Goal: Task Accomplishment & Management: Manage account settings

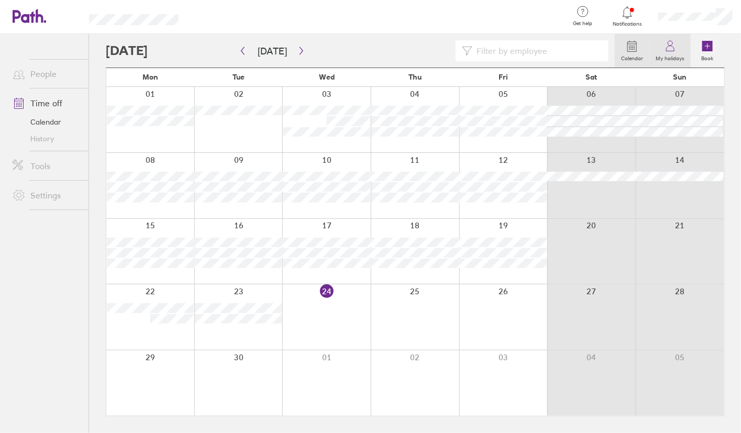
click at [671, 46] on circle at bounding box center [670, 43] width 5 height 5
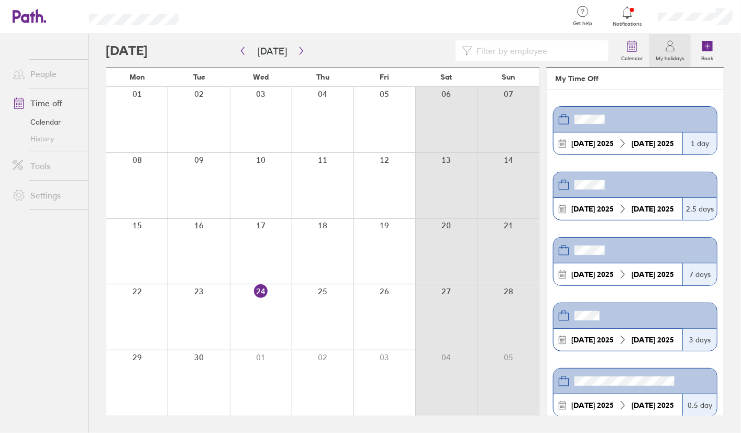
click at [573, 210] on strong "[DATE]" at bounding box center [583, 208] width 24 height 9
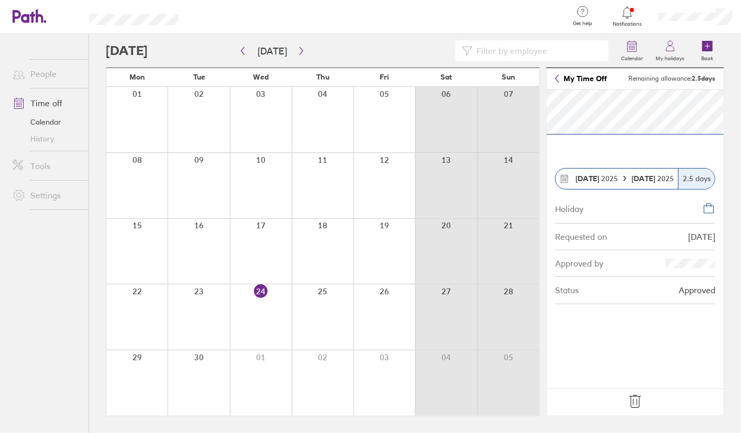
click at [45, 102] on link "Time off" at bounding box center [46, 103] width 84 height 21
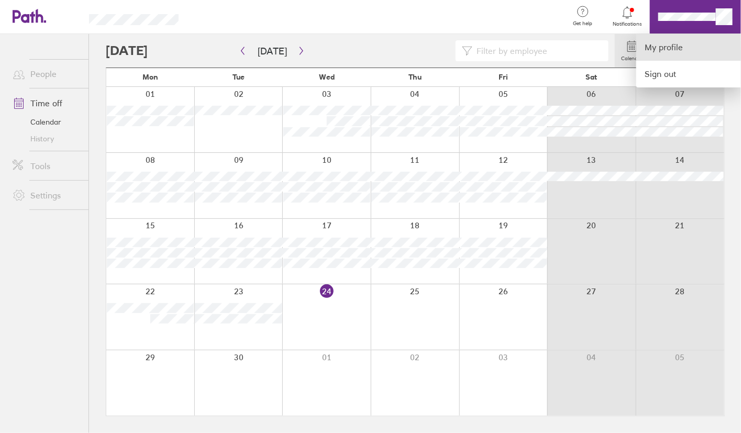
click at [676, 50] on link "My profile" at bounding box center [688, 47] width 105 height 27
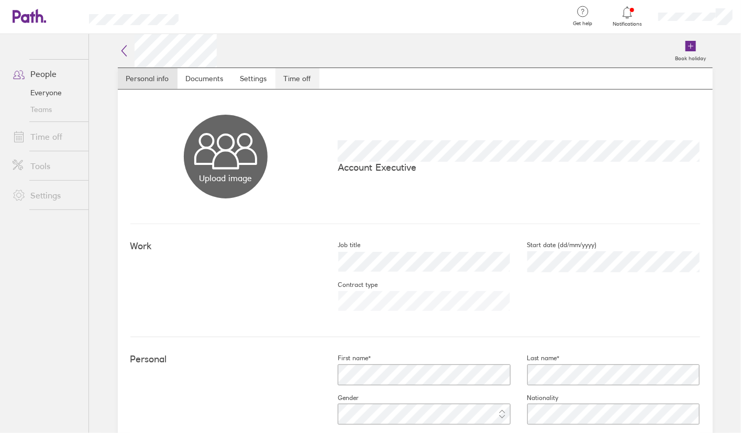
click at [299, 83] on link "Time off" at bounding box center [297, 78] width 44 height 21
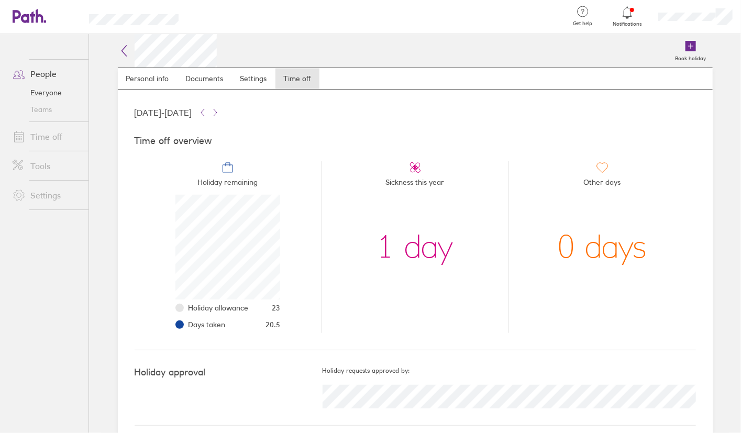
scroll to position [8, 0]
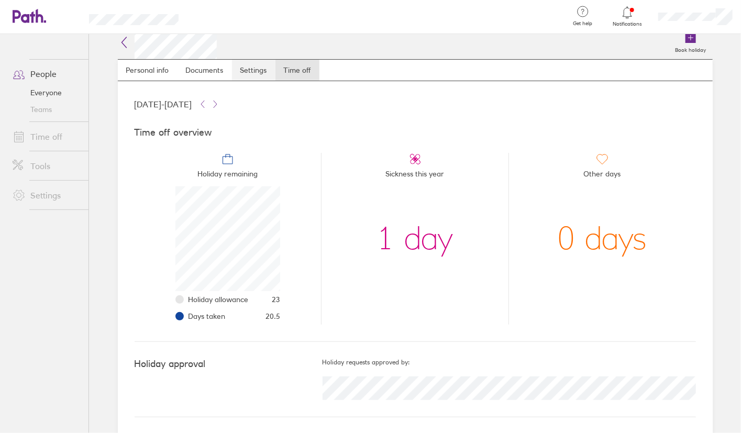
click at [243, 71] on link "Settings" at bounding box center [253, 70] width 43 height 21
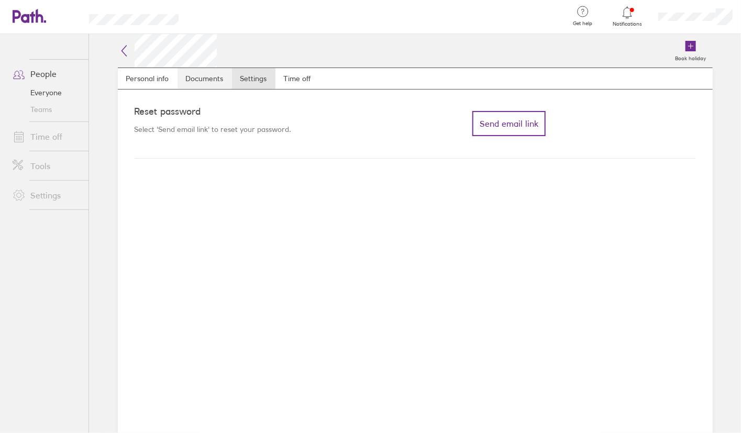
click at [208, 75] on link "Documents" at bounding box center [204, 78] width 54 height 21
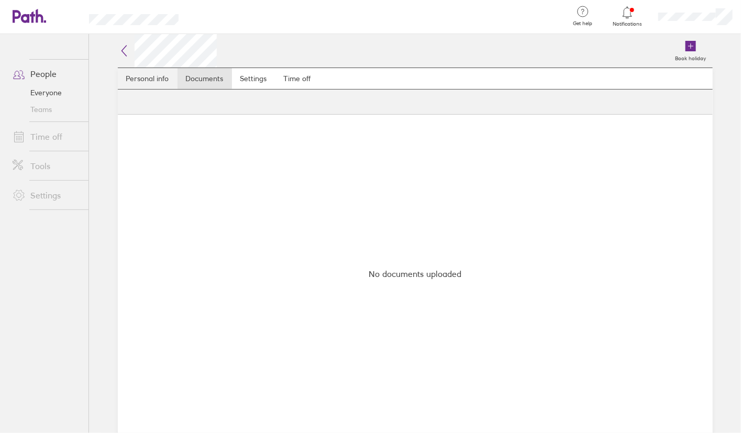
click at [137, 76] on link "Personal info" at bounding box center [148, 78] width 60 height 21
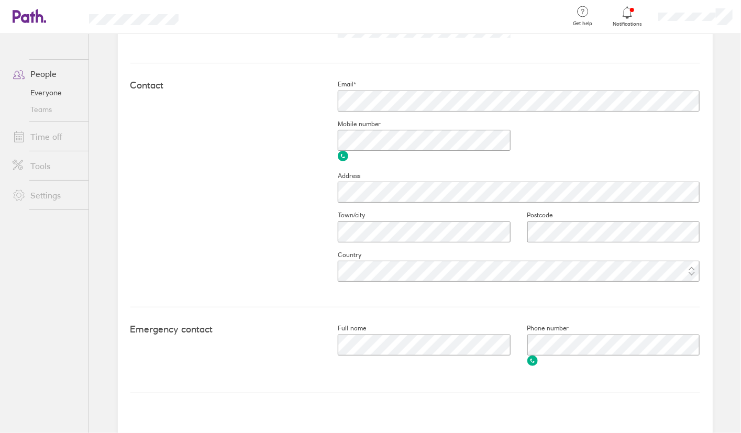
scroll to position [428, 0]
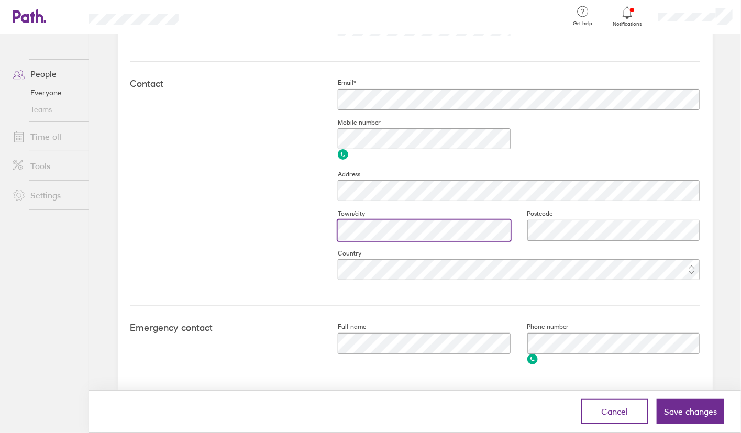
click at [321, 230] on div at bounding box center [416, 230] width 190 height 25
click at [311, 227] on div "Contact Email* Mobile number Address Town/city Postcode Country" at bounding box center [415, 184] width 570 height 244
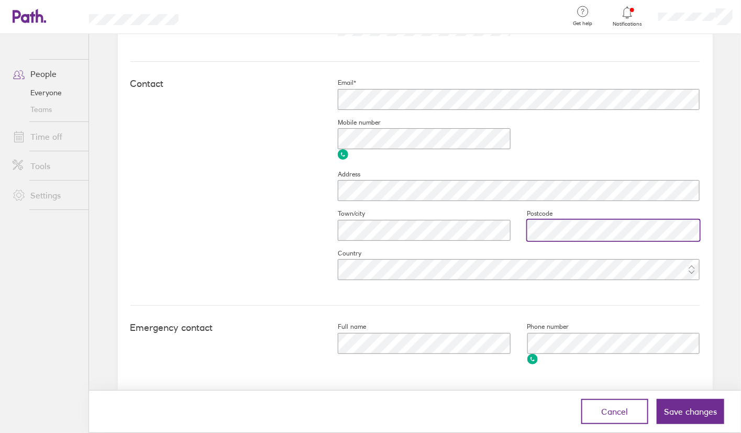
click at [521, 224] on div at bounding box center [606, 230] width 190 height 25
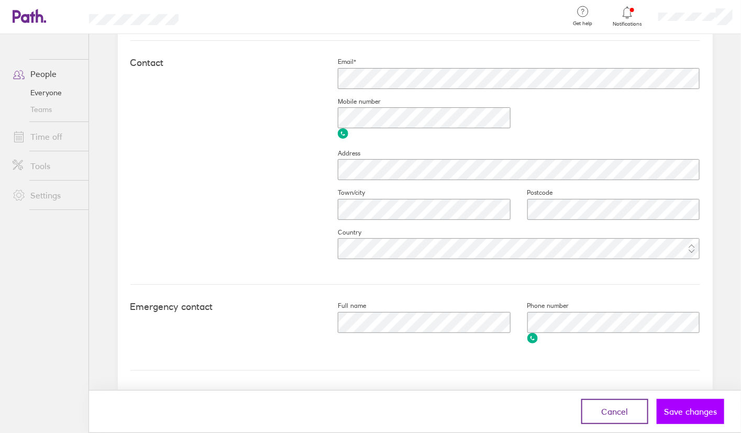
click at [692, 412] on span "Save changes" at bounding box center [690, 411] width 53 height 9
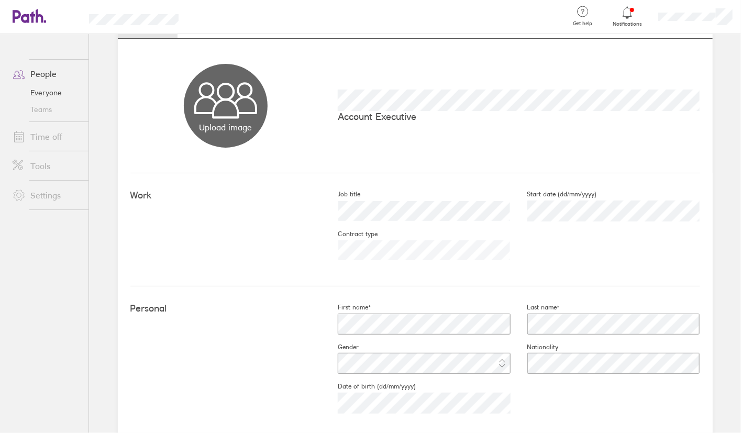
scroll to position [0, 0]
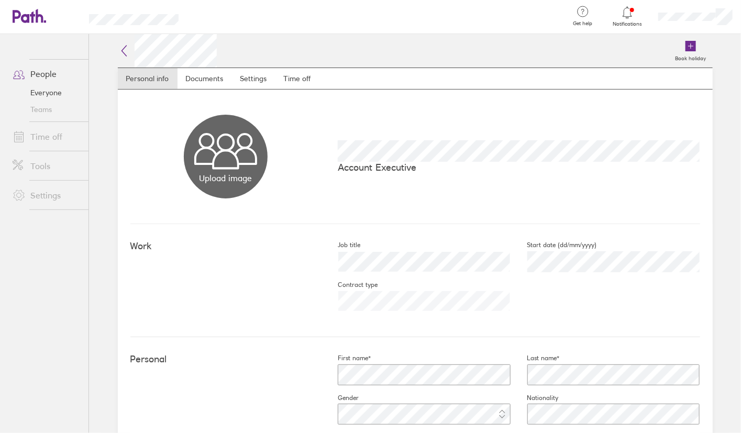
click at [45, 142] on link "Time off" at bounding box center [46, 136] width 84 height 21
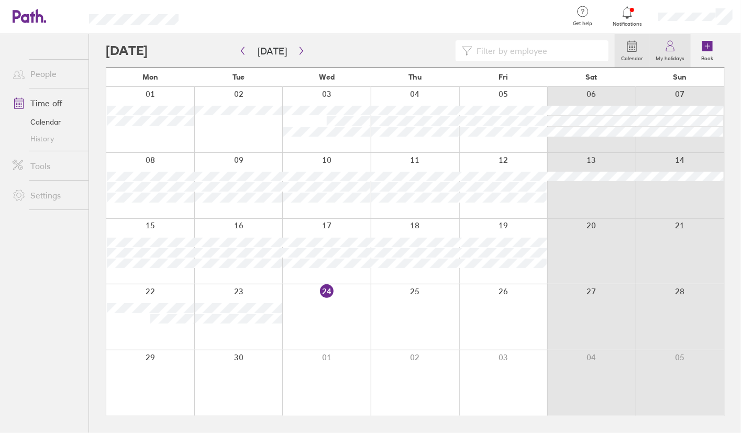
click at [673, 53] on label "My holidays" at bounding box center [669, 56] width 41 height 9
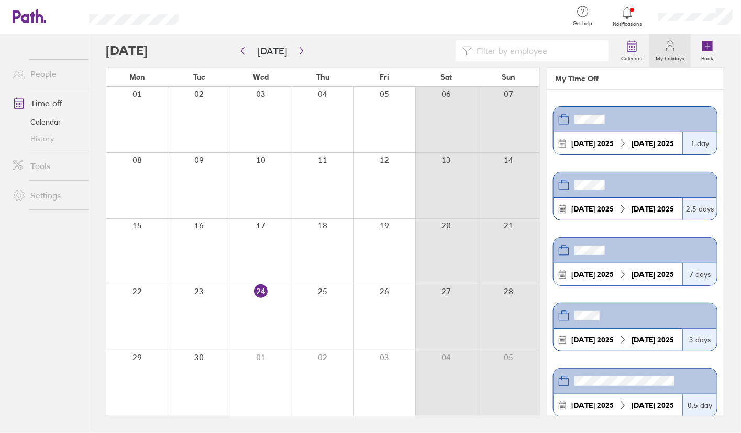
click at [45, 118] on link "Calendar" at bounding box center [46, 122] width 84 height 17
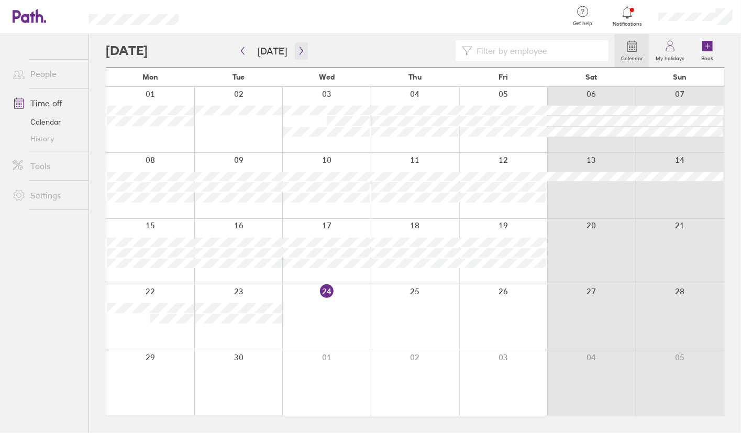
click at [298, 50] on icon "button" at bounding box center [301, 51] width 8 height 8
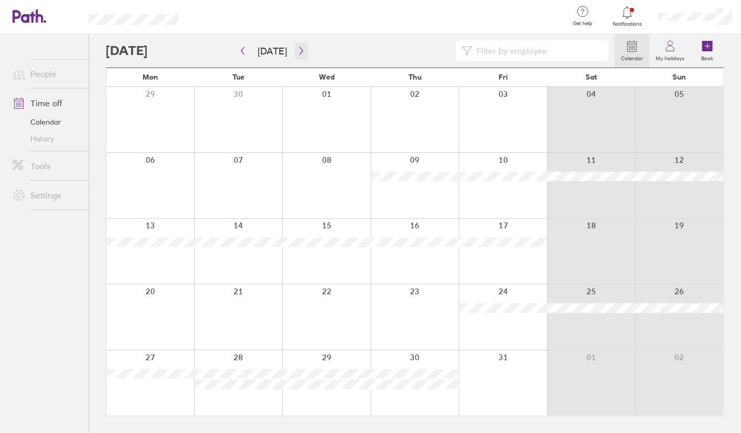
click at [298, 50] on icon "button" at bounding box center [301, 51] width 8 height 8
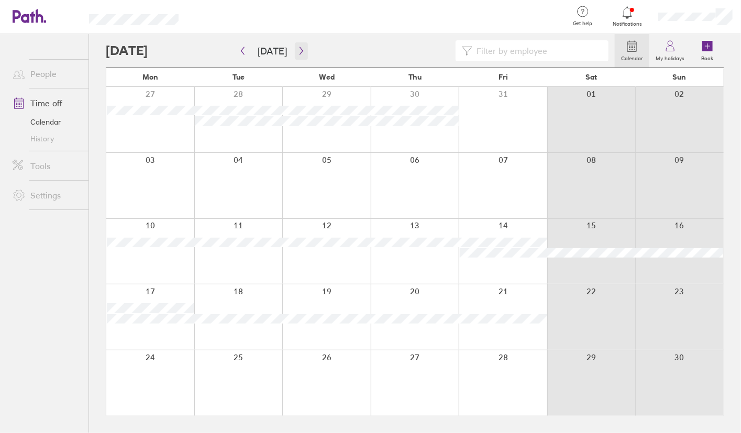
click at [298, 50] on icon "button" at bounding box center [301, 51] width 8 height 8
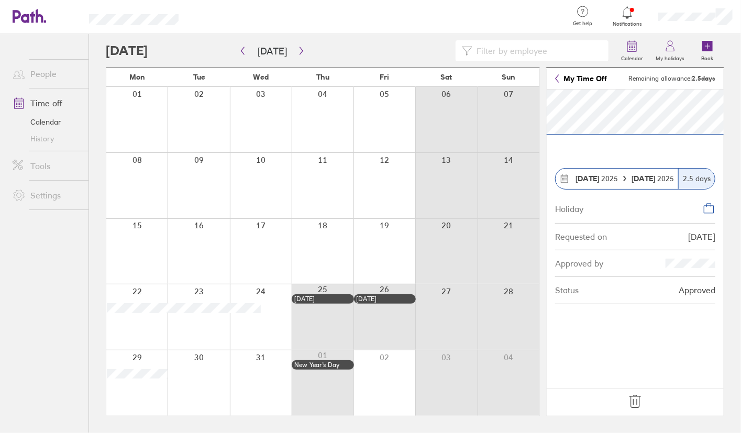
click at [637, 398] on icon at bounding box center [635, 401] width 17 height 17
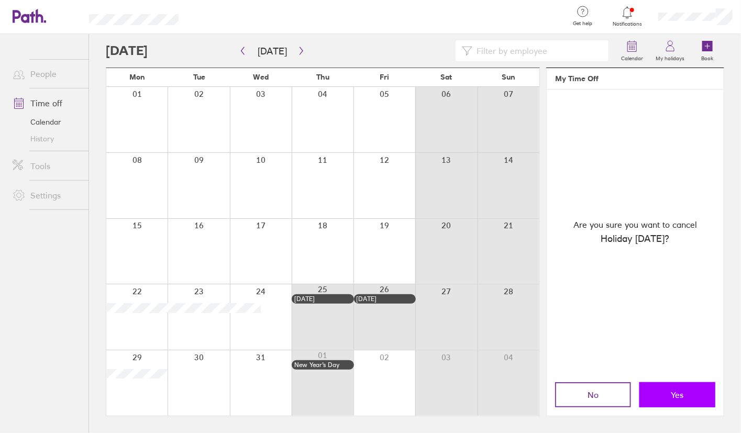
click at [663, 398] on button "Yes" at bounding box center [677, 394] width 76 height 25
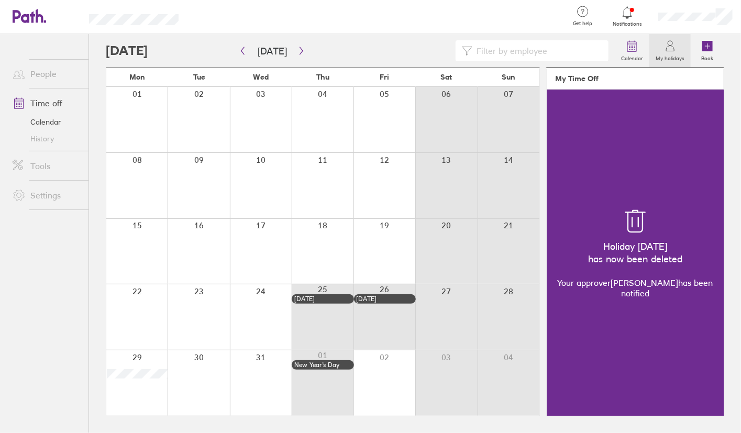
click at [640, 365] on div "Holiday [DATE] has now been deleted Your approver [PERSON_NAME] has been notifi…" at bounding box center [635, 253] width 177 height 326
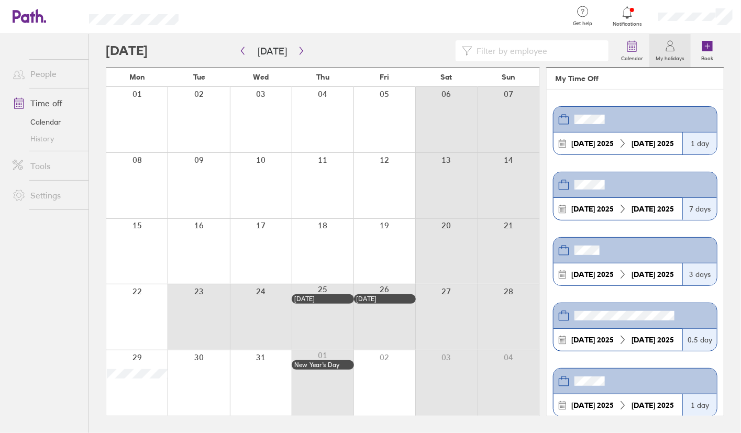
drag, startPoint x: 190, startPoint y: 304, endPoint x: 266, endPoint y: 304, distance: 75.9
click at [266, 304] on div at bounding box center [322, 316] width 433 height 65
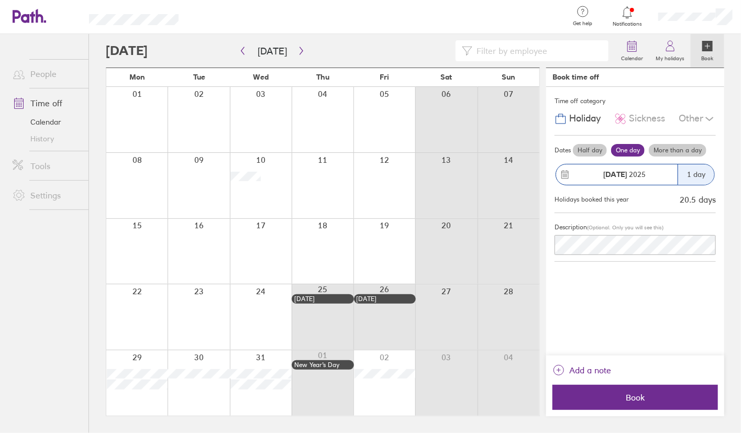
click at [650, 152] on label "More than a day" at bounding box center [678, 150] width 58 height 13
click at [0, 0] on input "More than a day" at bounding box center [0, 0] width 0 height 0
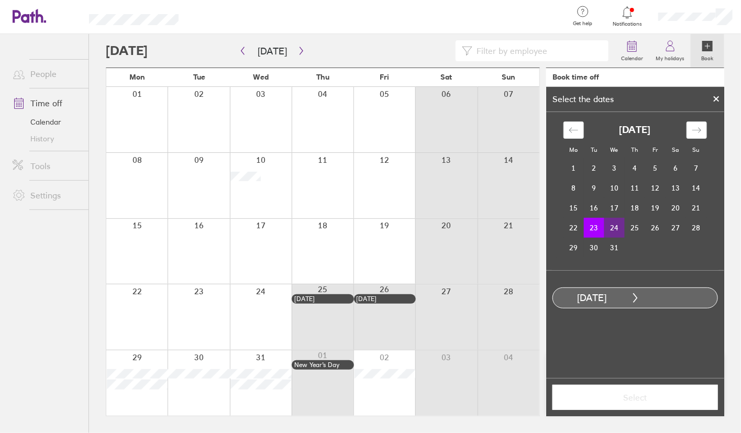
click at [613, 229] on td "24" at bounding box center [614, 228] width 20 height 20
click at [696, 339] on label "Half day" at bounding box center [701, 340] width 42 height 13
click at [0, 0] on input "Half day" at bounding box center [0, 0] width 0 height 0
click at [643, 393] on span "Select" at bounding box center [635, 397] width 151 height 9
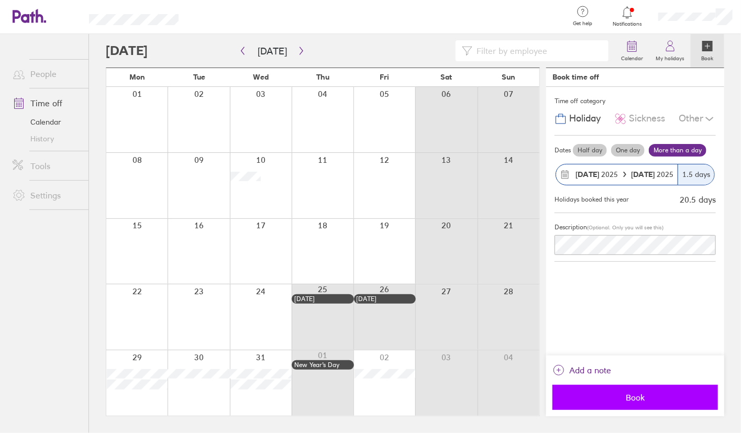
click at [628, 393] on span "Book" at bounding box center [635, 397] width 151 height 9
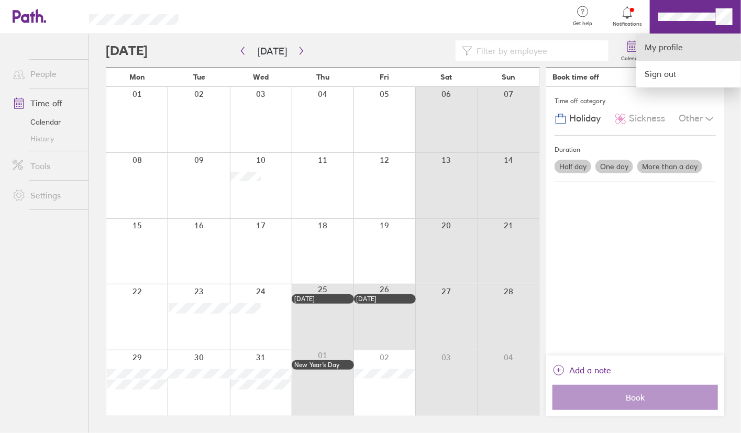
click at [660, 50] on link "My profile" at bounding box center [688, 47] width 105 height 27
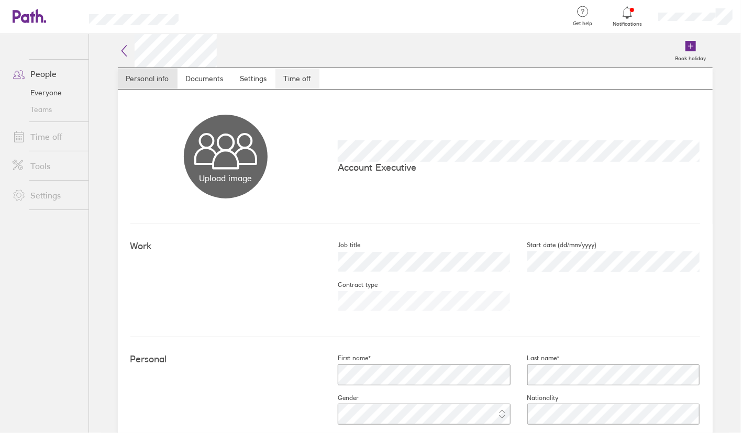
click at [309, 81] on link "Time off" at bounding box center [297, 78] width 44 height 21
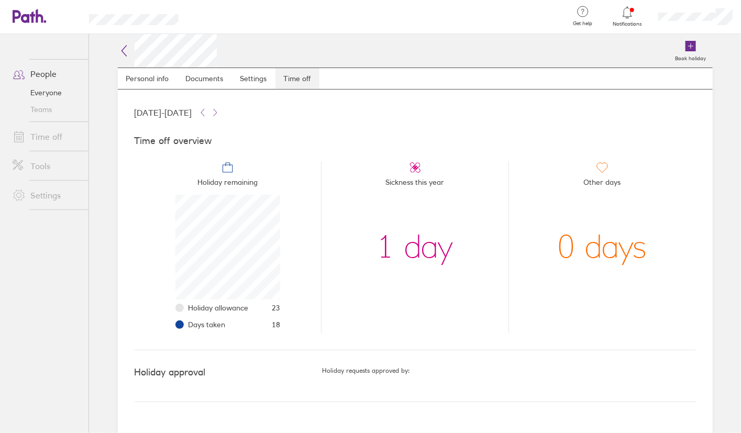
scroll to position [105, 105]
click at [47, 136] on link "Time off" at bounding box center [46, 136] width 84 height 21
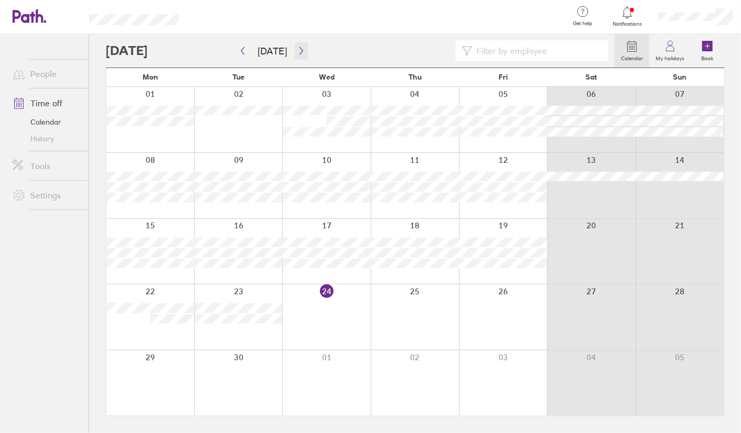
click at [297, 50] on icon "button" at bounding box center [301, 51] width 8 height 8
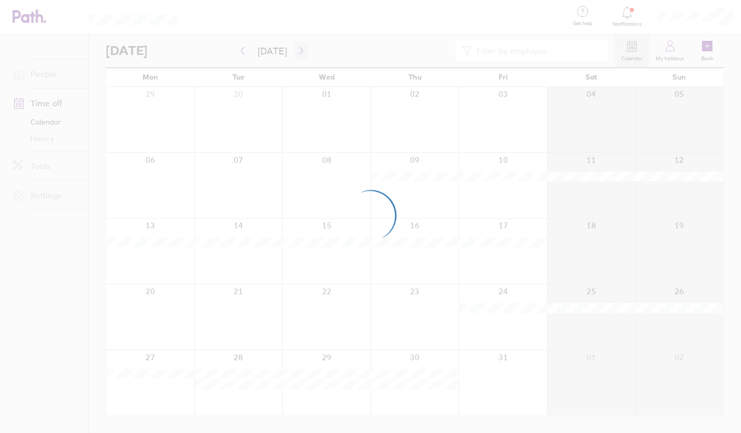
click at [297, 50] on div at bounding box center [370, 216] width 741 height 433
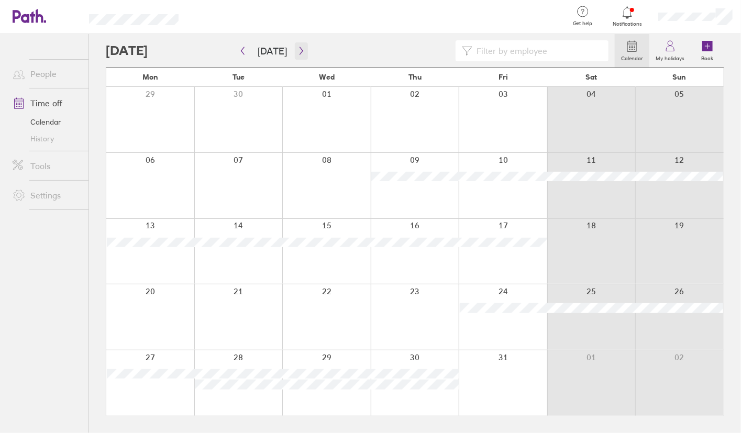
click at [297, 50] on icon "button" at bounding box center [301, 51] width 8 height 8
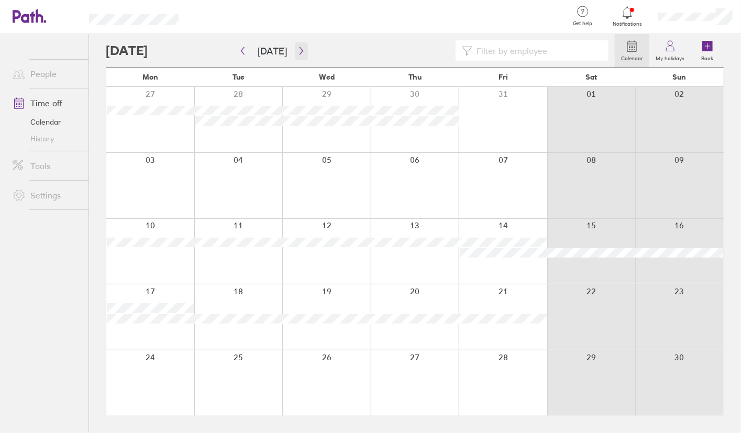
click at [297, 50] on icon "button" at bounding box center [301, 51] width 8 height 8
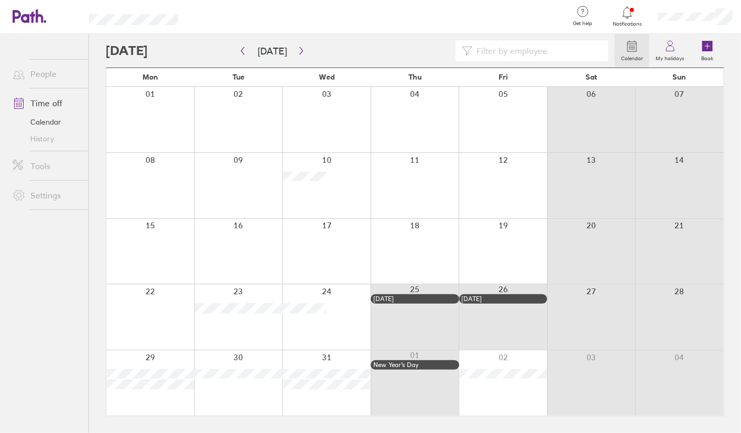
click at [45, 141] on link "History" at bounding box center [46, 138] width 84 height 17
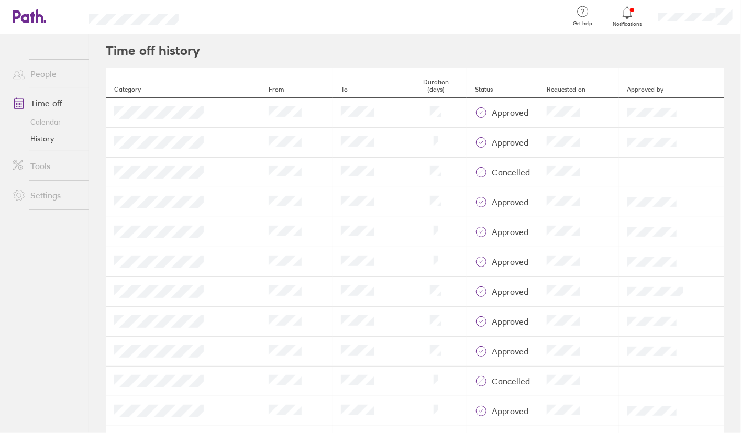
click at [40, 164] on link "Tools" at bounding box center [46, 166] width 84 height 21
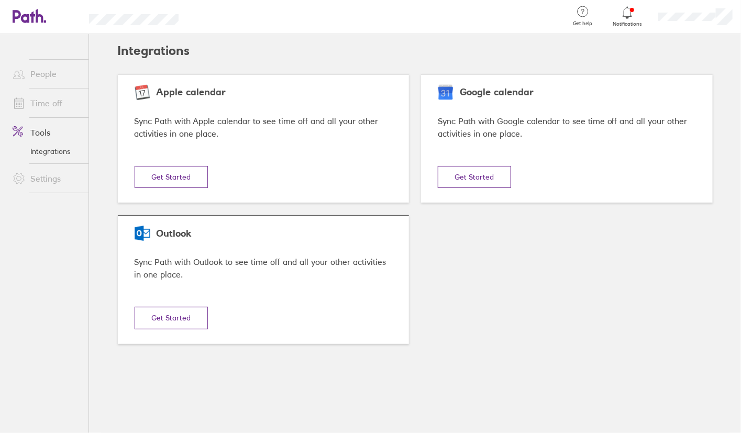
click at [479, 178] on button "Get Started" at bounding box center [474, 177] width 73 height 22
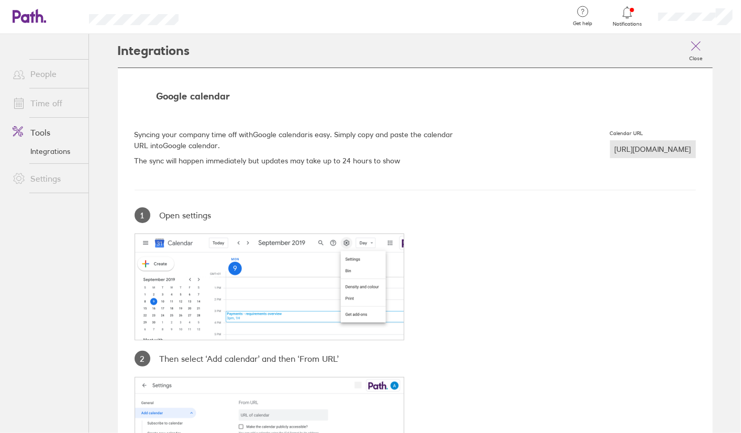
drag, startPoint x: 485, startPoint y: 147, endPoint x: 690, endPoint y: 149, distance: 205.3
click at [690, 149] on div "[URL][DOMAIN_NAME]" at bounding box center [653, 149] width 86 height 18
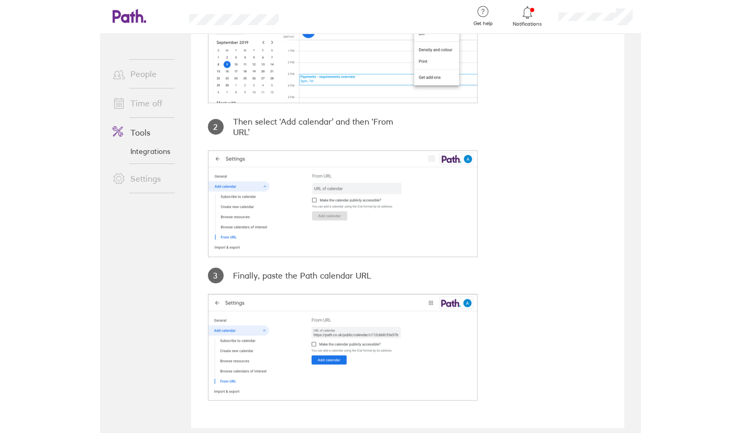
scroll to position [237, 0]
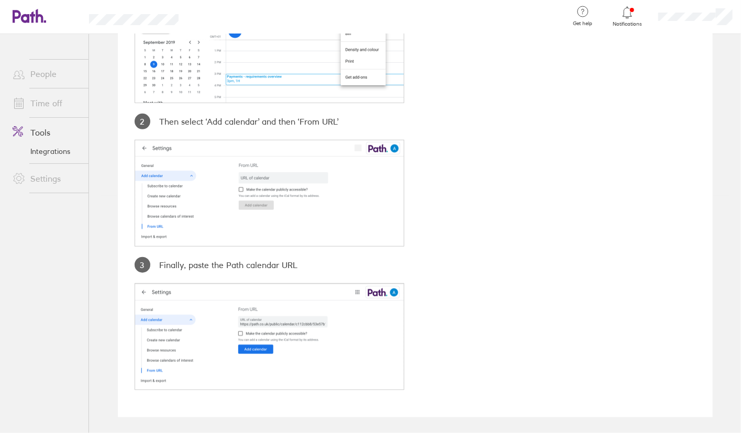
click at [47, 99] on link "Time off" at bounding box center [46, 103] width 84 height 21
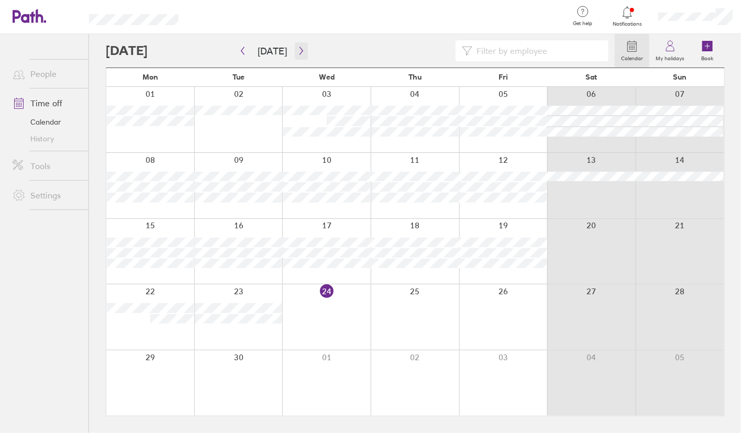
click at [298, 52] on icon "button" at bounding box center [301, 51] width 8 height 8
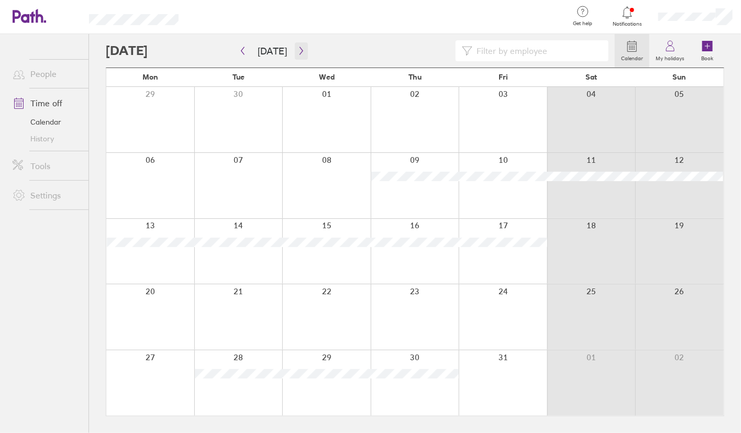
click at [298, 52] on icon "button" at bounding box center [301, 51] width 8 height 8
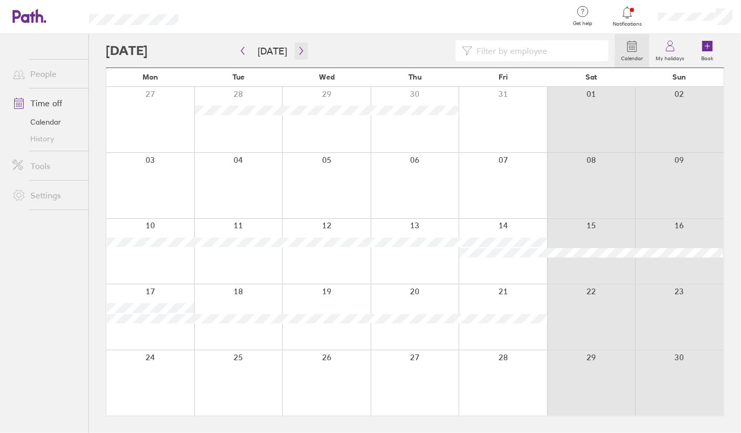
click at [298, 52] on icon "button" at bounding box center [301, 51] width 8 height 8
